Goal: Communication & Community: Answer question/provide support

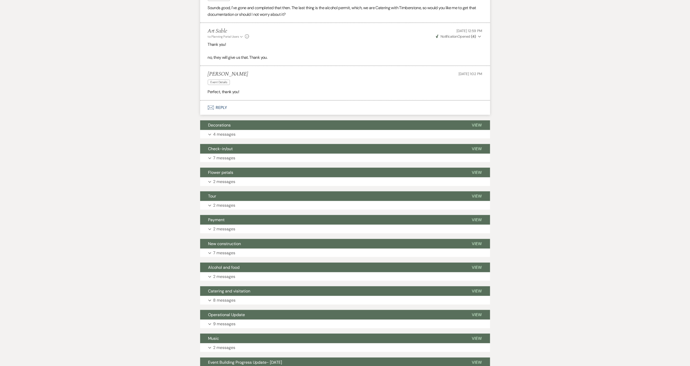
scroll to position [305, 0]
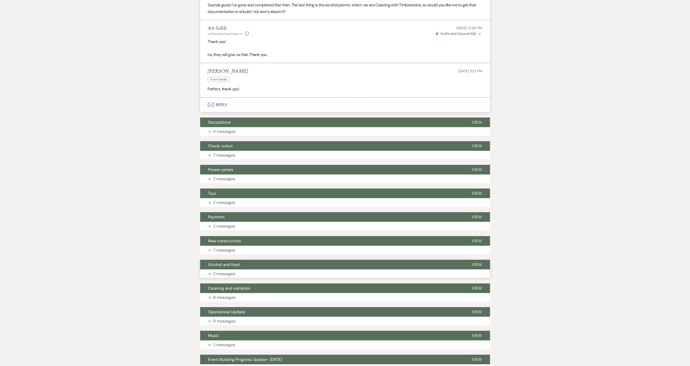
click at [216, 273] on p "2 messages" at bounding box center [224, 273] width 22 height 7
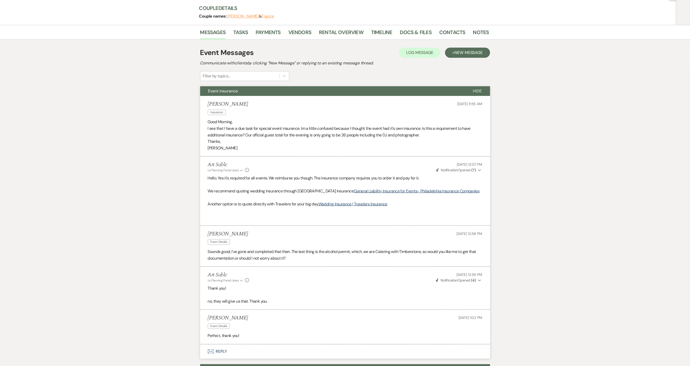
scroll to position [0, 0]
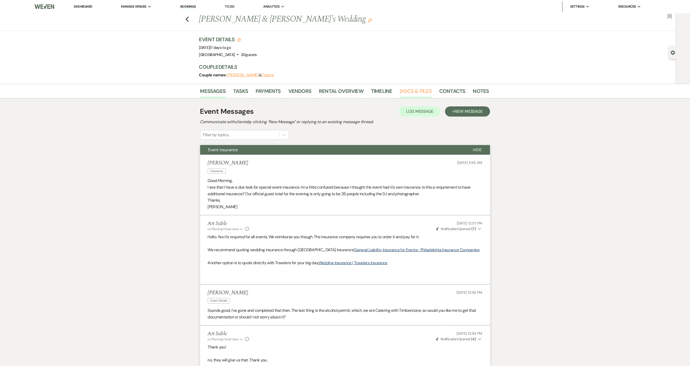
click at [414, 90] on link "Docs & Files" at bounding box center [416, 92] width 32 height 11
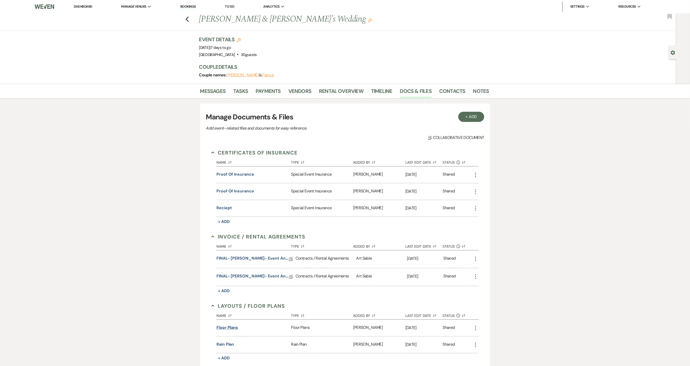
click at [228, 327] on button "Floor plans" at bounding box center [228, 327] width 22 height 6
click at [82, 9] on li "Dashboard" at bounding box center [82, 7] width 23 height 10
click at [82, 7] on link "Dashboard" at bounding box center [83, 6] width 18 height 4
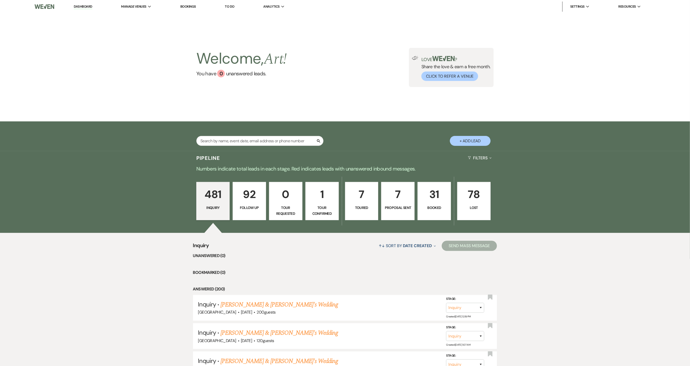
click at [428, 198] on p "31" at bounding box center [434, 194] width 27 height 17
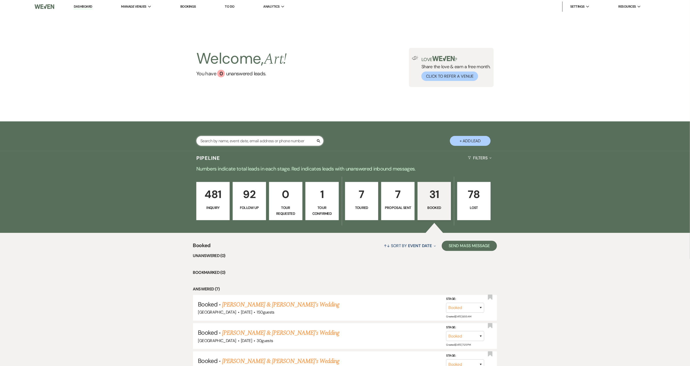
click at [248, 145] on input "text" at bounding box center [259, 141] width 127 height 10
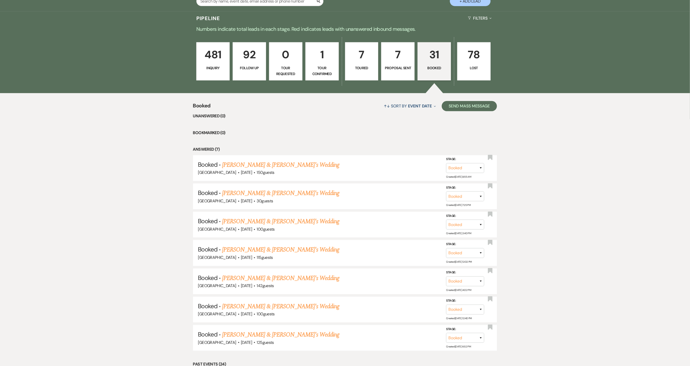
scroll to position [153, 0]
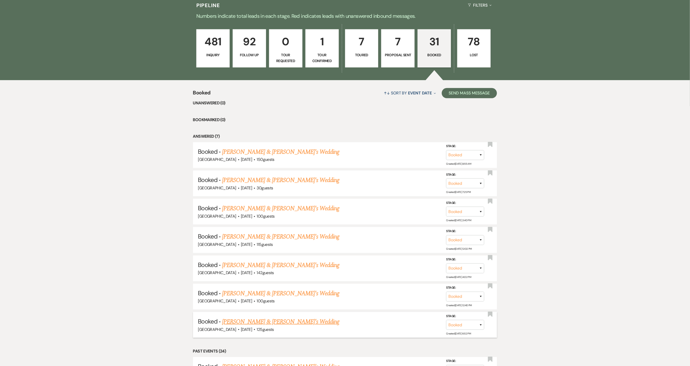
click at [242, 317] on link "[PERSON_NAME] & [PERSON_NAME]'s Wedding" at bounding box center [281, 321] width 118 height 9
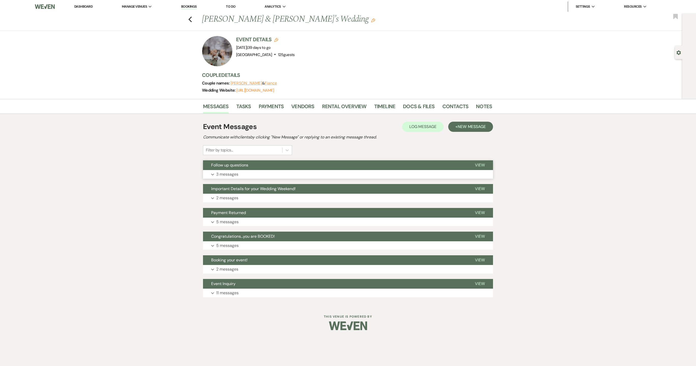
click at [279, 174] on button "Expand 3 messages" at bounding box center [348, 174] width 290 height 9
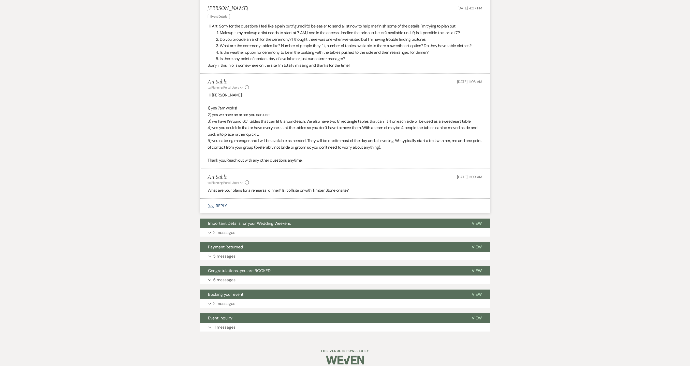
scroll to position [177, 0]
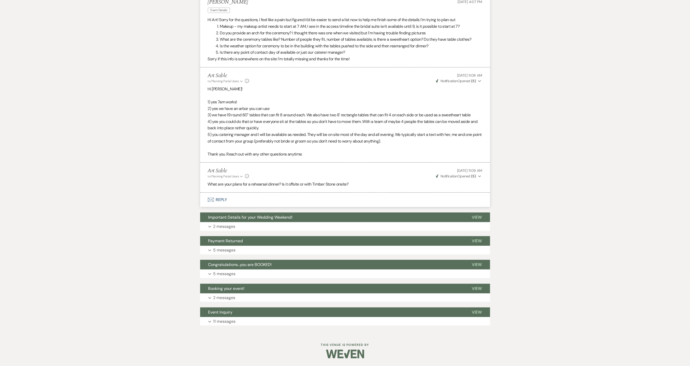
click at [235, 198] on button "Envelope Reply" at bounding box center [345, 200] width 290 height 14
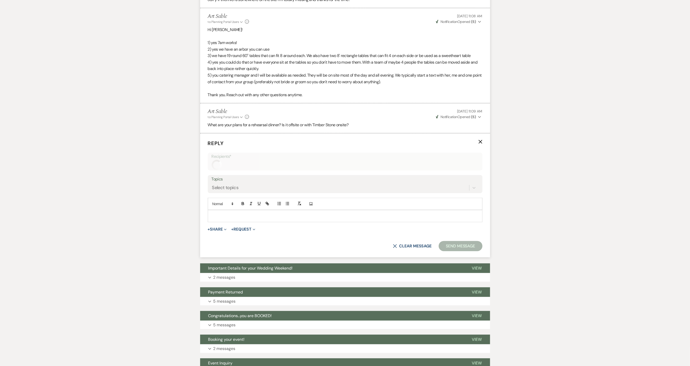
scroll to position [240, 0]
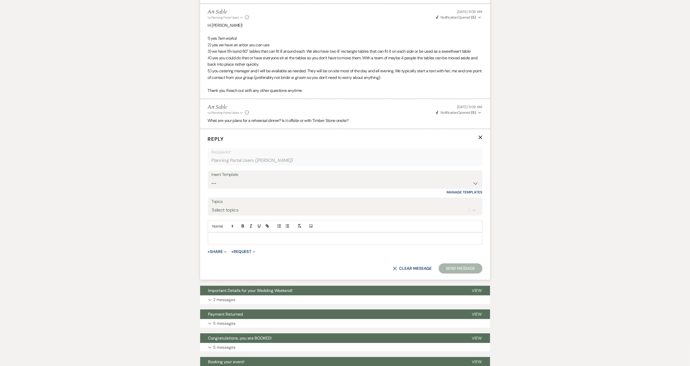
click at [241, 240] on p at bounding box center [345, 239] width 267 height 6
click at [448, 269] on button "Send Message" at bounding box center [461, 268] width 44 height 10
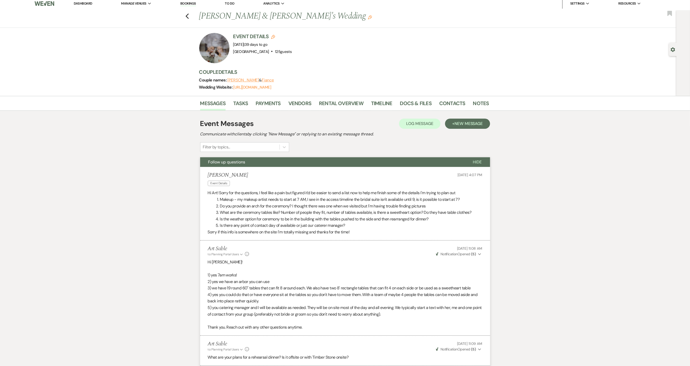
scroll to position [0, 0]
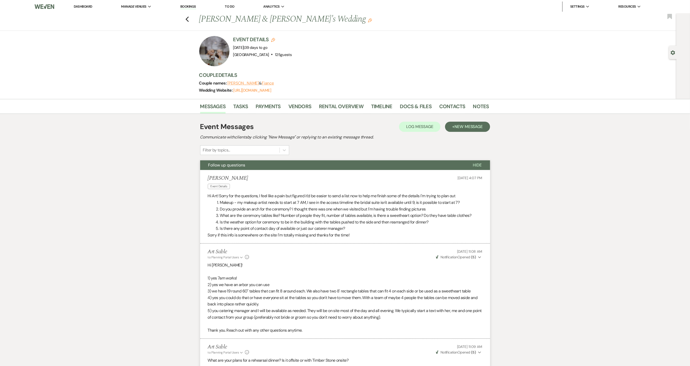
click at [85, 4] on li "Dashboard" at bounding box center [82, 7] width 23 height 10
click at [84, 4] on li "Dashboard" at bounding box center [82, 7] width 23 height 10
click at [80, 8] on link "Dashboard" at bounding box center [83, 6] width 18 height 4
